Goal: Task Accomplishment & Management: Complete application form

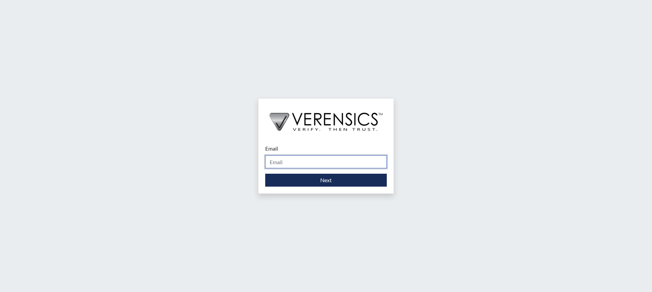
click at [286, 160] on input "Email" at bounding box center [326, 161] width 122 height 13
type input "[PERSON_NAME][EMAIL_ADDRESS][PERSON_NAME][DOMAIN_NAME]"
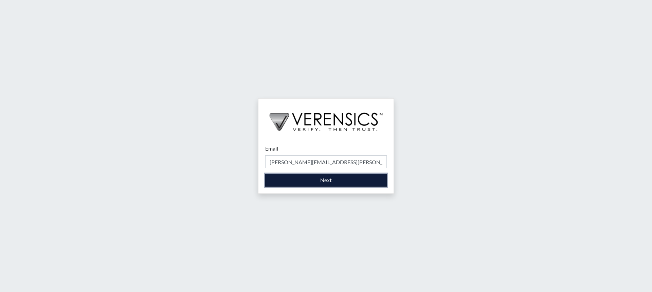
click at [319, 183] on button "Next" at bounding box center [326, 180] width 122 height 13
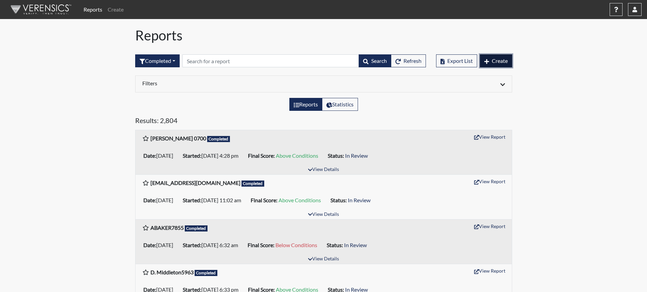
click at [498, 59] on span "Create" at bounding box center [500, 60] width 16 height 6
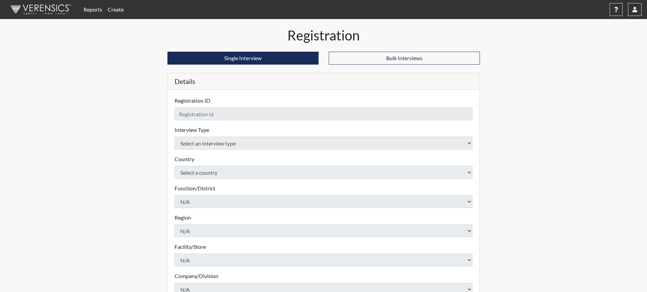
checkbox input "true"
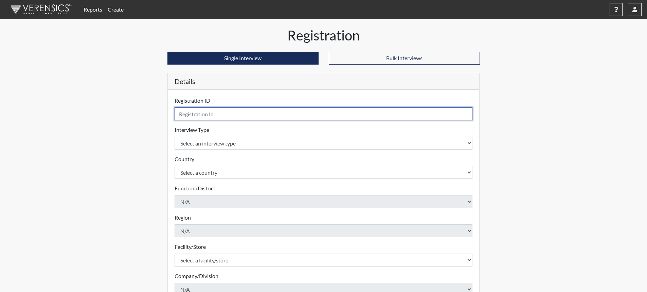
click at [242, 112] on input "text" at bounding box center [324, 113] width 298 height 13
type input "TBarber3828"
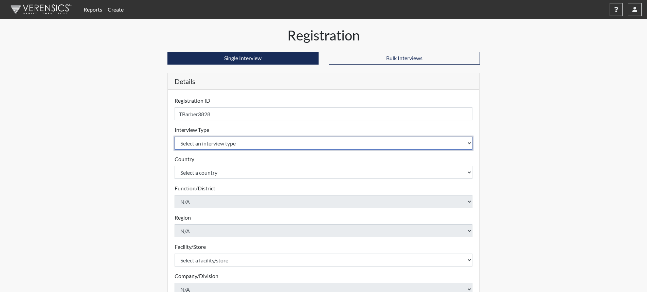
click at [467, 142] on select "Select an interview type Corrections Pre-Employment" at bounding box center [324, 143] width 298 height 13
select select "ff733e93-e1bf-11ea-9c9f-0eff0cf7eb8f"
click at [175, 137] on select "Select an interview type Corrections Pre-Employment" at bounding box center [324, 143] width 298 height 13
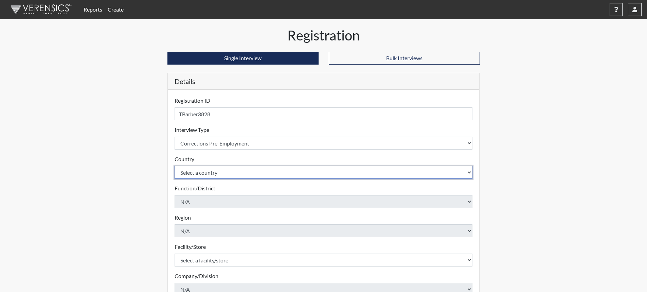
click at [444, 172] on select "Select a country [GEOGRAPHIC_DATA] [GEOGRAPHIC_DATA]" at bounding box center [324, 172] width 298 height 13
select select "united-states-of-[GEOGRAPHIC_DATA]"
click at [175, 166] on select "Select a country [GEOGRAPHIC_DATA] [GEOGRAPHIC_DATA]" at bounding box center [324, 172] width 298 height 13
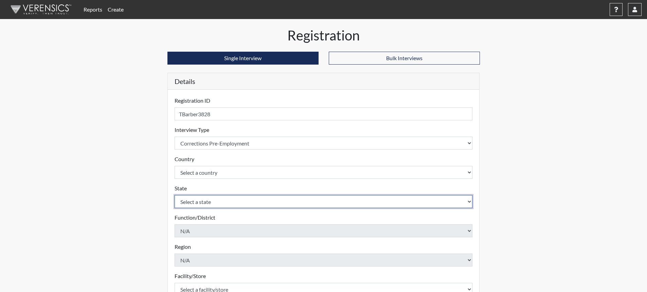
click at [440, 206] on select "Select a state [US_STATE] [US_STATE] [US_STATE] [US_STATE] [US_STATE] [US_STATE…" at bounding box center [324, 201] width 298 height 13
select select "SC"
click at [175, 195] on select "Select a state [US_STATE] [US_STATE] [US_STATE] [US_STATE] [US_STATE] [US_STATE…" at bounding box center [324, 201] width 298 height 13
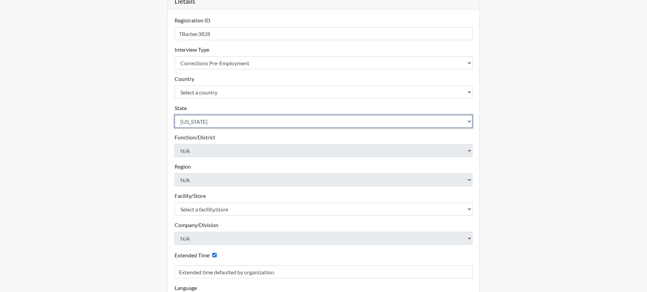
scroll to position [102, 0]
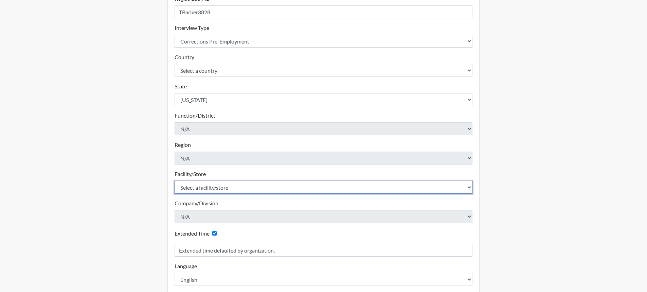
click at [183, 183] on select "Select a facility/store [GEOGRAPHIC_DATA] CI Broad River CI [PERSON_NAME] CI Di…" at bounding box center [324, 187] width 298 height 13
click at [184, 185] on select "Select a facility/store [GEOGRAPHIC_DATA] CI Broad River CI [PERSON_NAME] CI Di…" at bounding box center [324, 187] width 298 height 13
select select "24c90fbc-4ec2-4c5b-8738-b7d1dd61cd56"
click at [175, 181] on select "Select a facility/store [GEOGRAPHIC_DATA] CI Broad River CI [PERSON_NAME] CI Di…" at bounding box center [324, 187] width 298 height 13
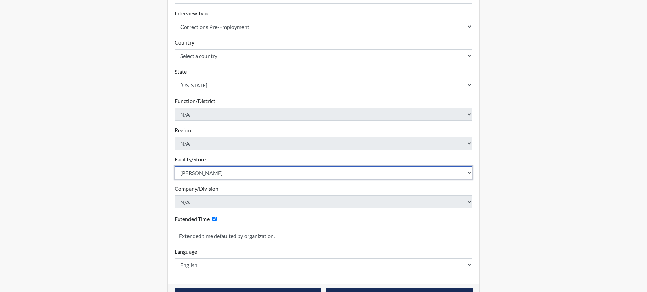
scroll to position [138, 0]
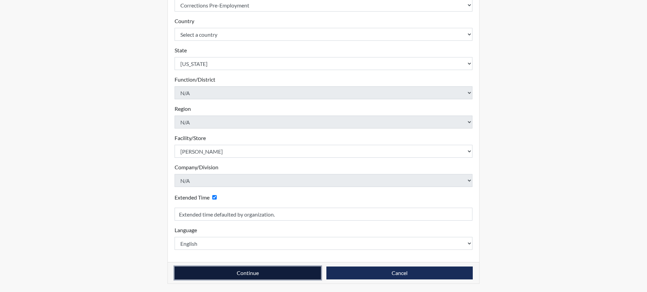
click at [256, 271] on button "Continue" at bounding box center [248, 272] width 146 height 13
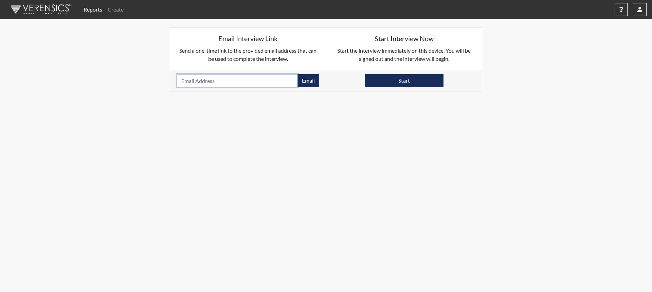
click at [218, 81] on input "email" at bounding box center [237, 80] width 121 height 13
type input "[EMAIL_ADDRESS][DOMAIN_NAME]"
click at [305, 78] on button "Email" at bounding box center [308, 80] width 22 height 13
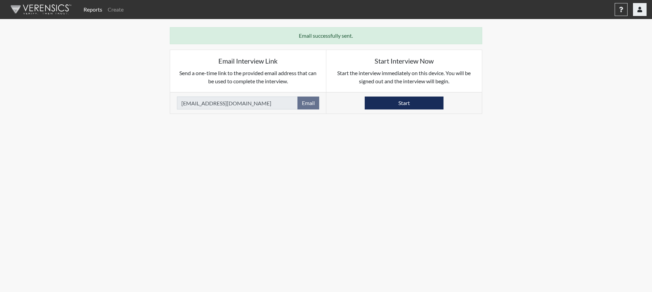
click at [639, 13] on button "button" at bounding box center [640, 9] width 14 height 13
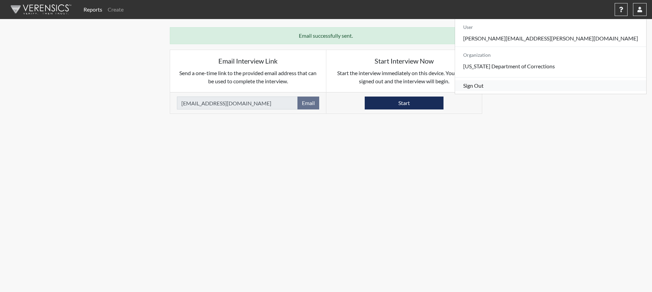
click at [587, 91] on link "Sign Out" at bounding box center [550, 85] width 191 height 11
